Goal: Navigation & Orientation: Find specific page/section

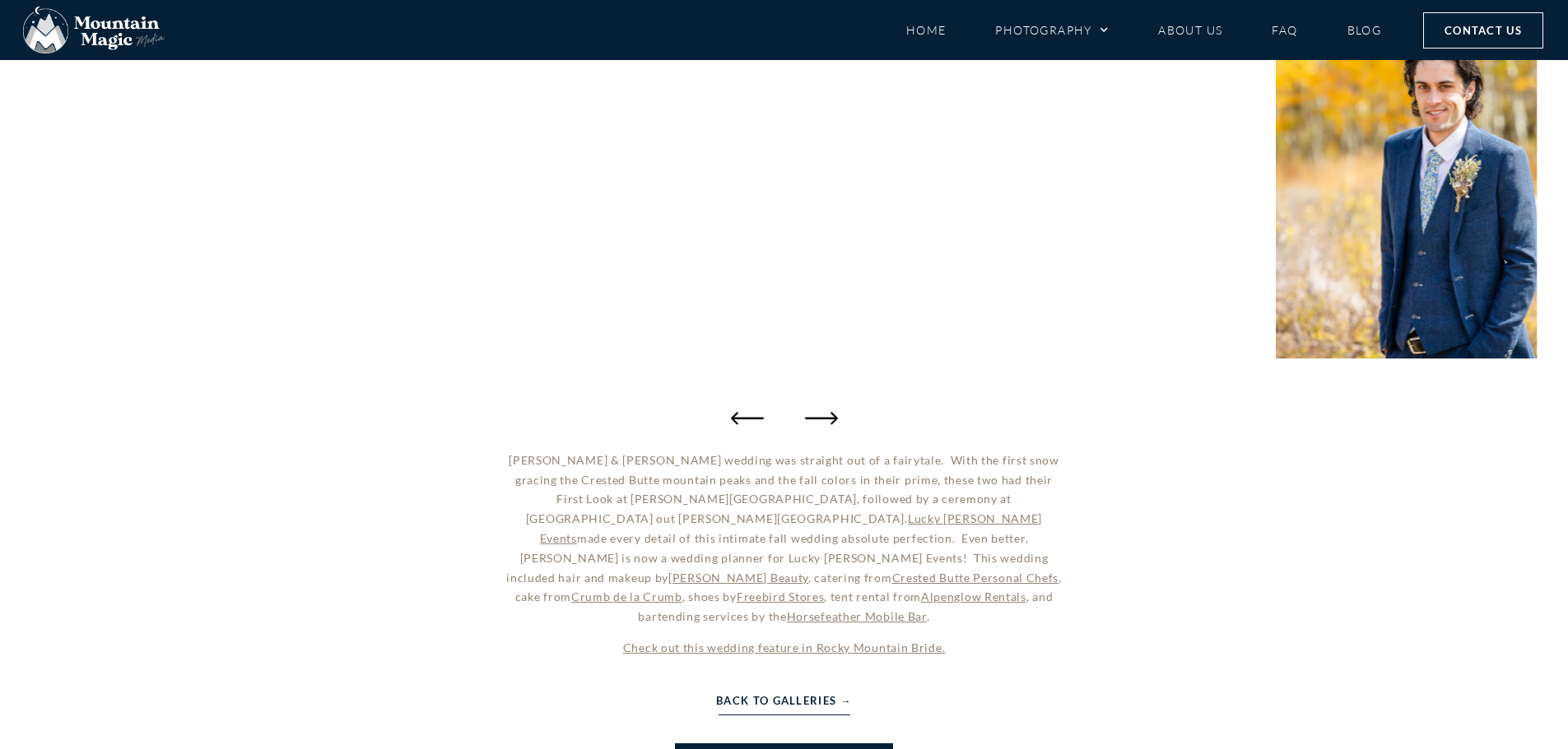
scroll to position [425, 0]
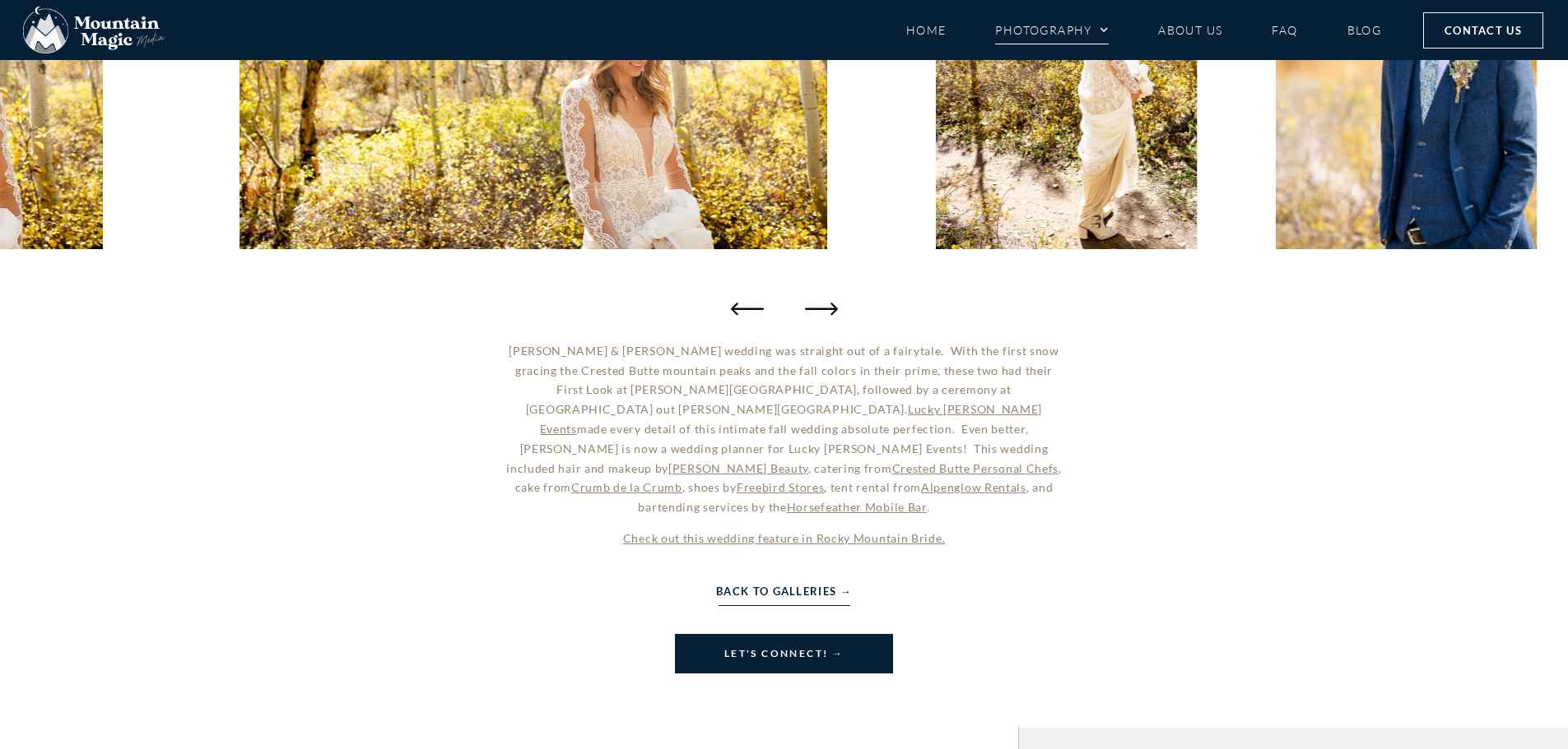
click at [1039, 25] on link "Photography" at bounding box center [1052, 30] width 114 height 29
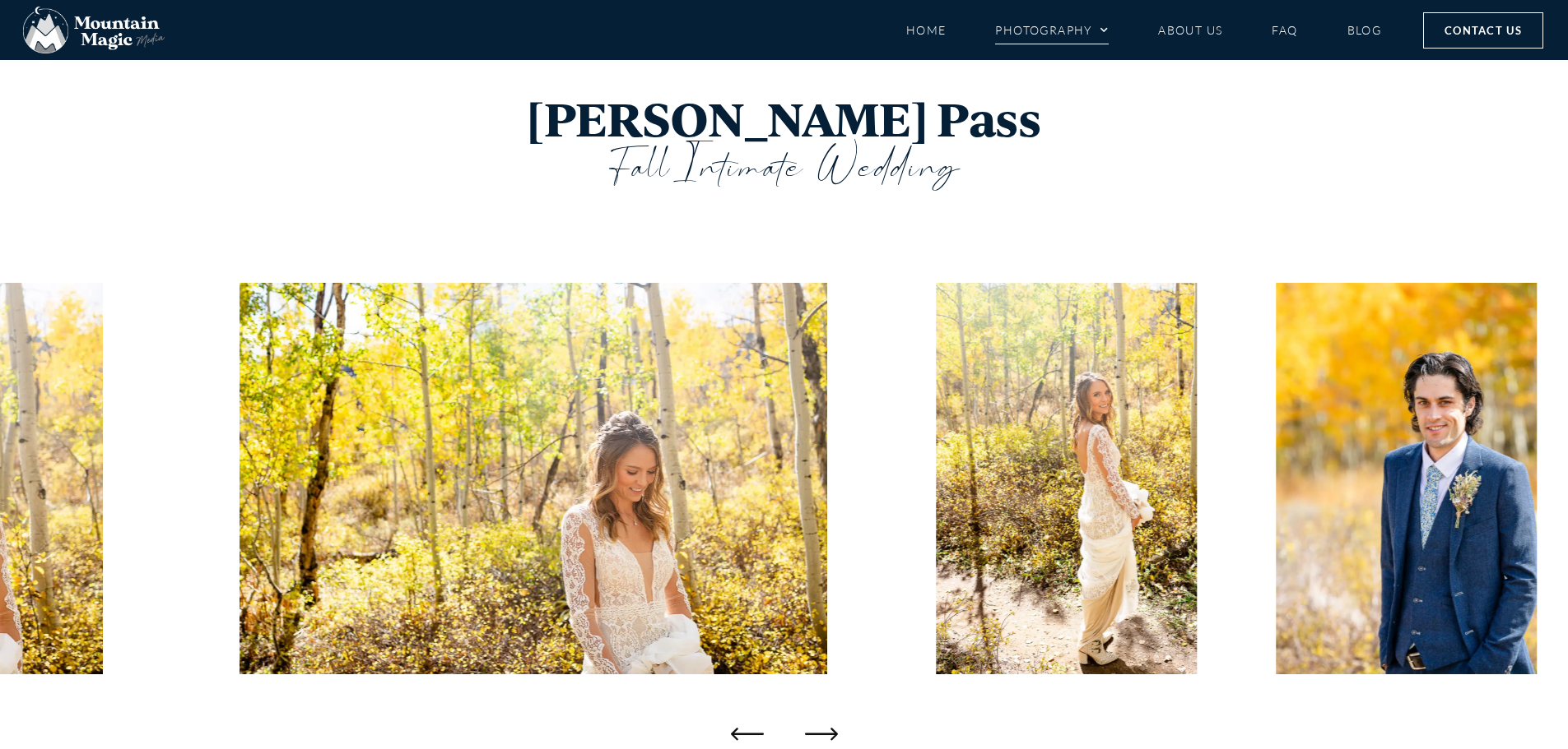
click at [1061, 25] on link "Photography" at bounding box center [1052, 30] width 114 height 29
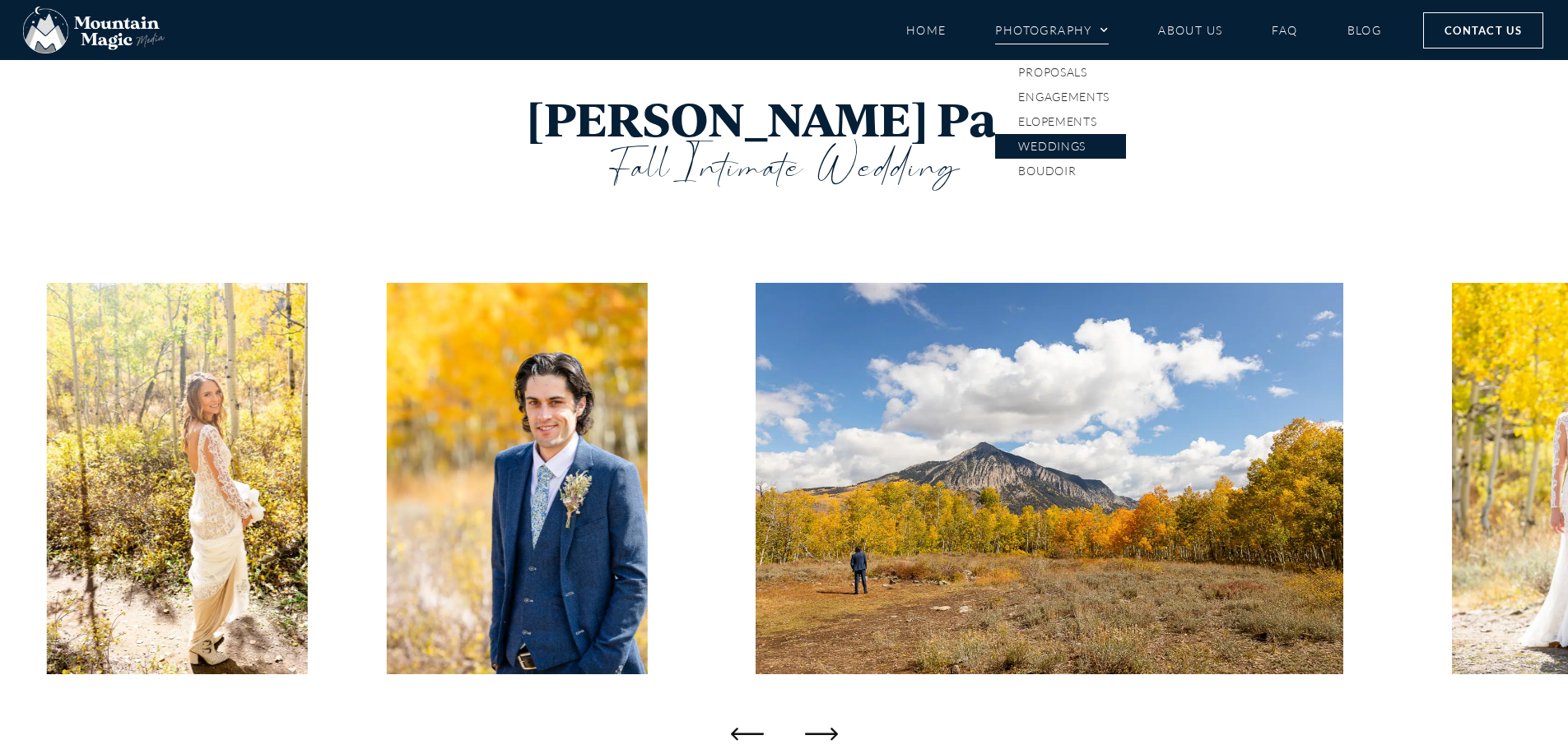
click at [1067, 152] on link "Weddings" at bounding box center [1060, 147] width 131 height 24
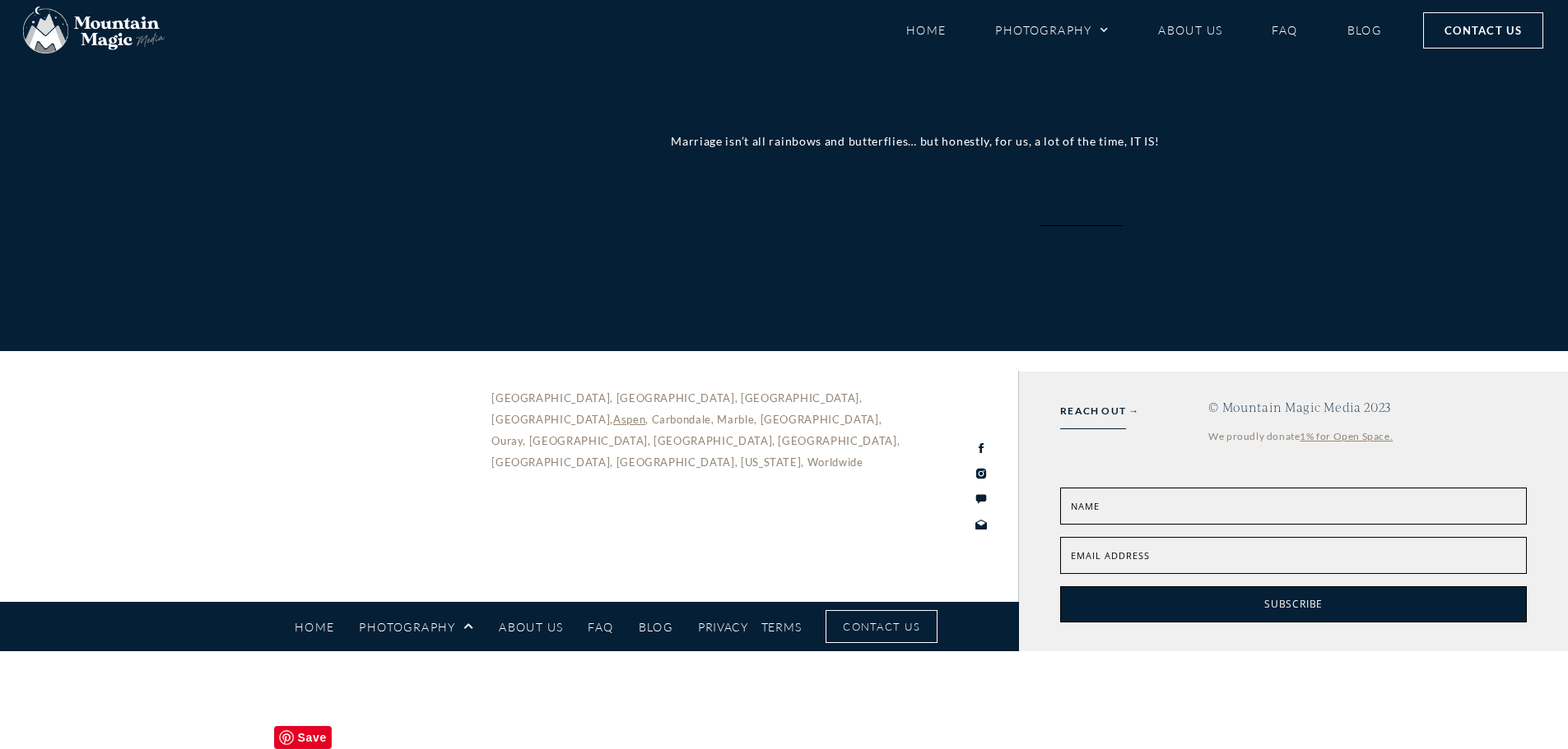
scroll to position [4826, 0]
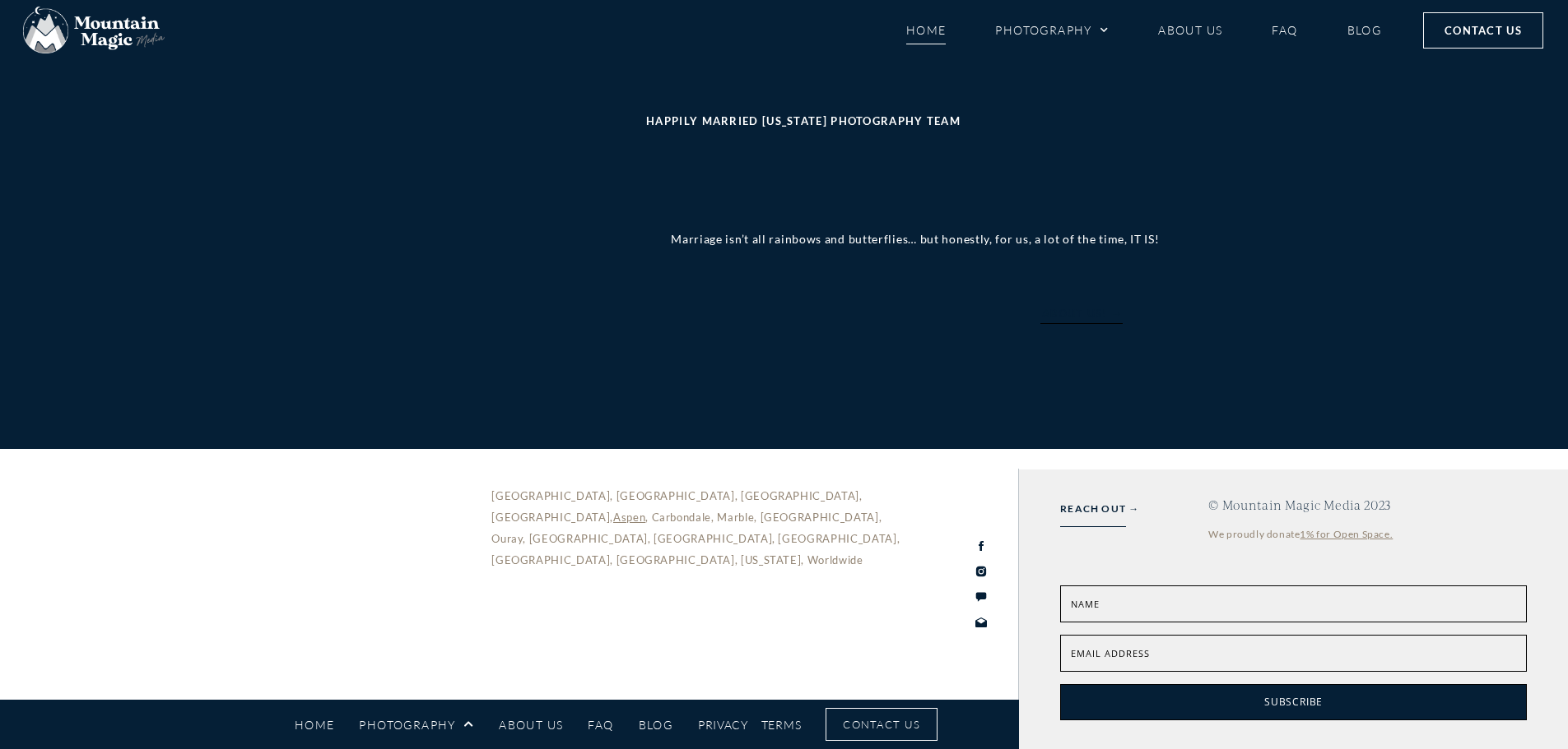
click at [922, 28] on link "Home" at bounding box center [926, 30] width 40 height 29
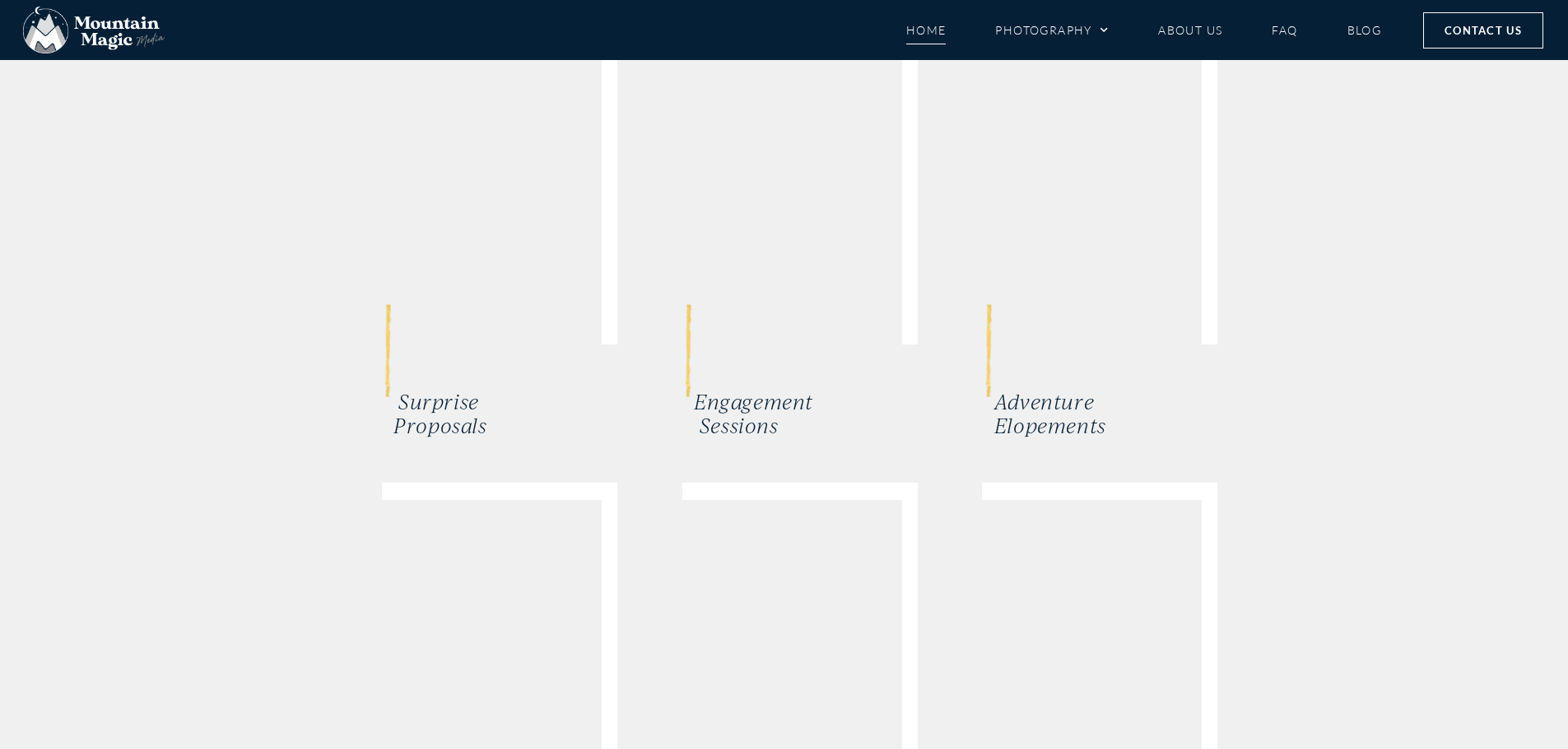
scroll to position [3510, 0]
